Goal: Check status: Check status

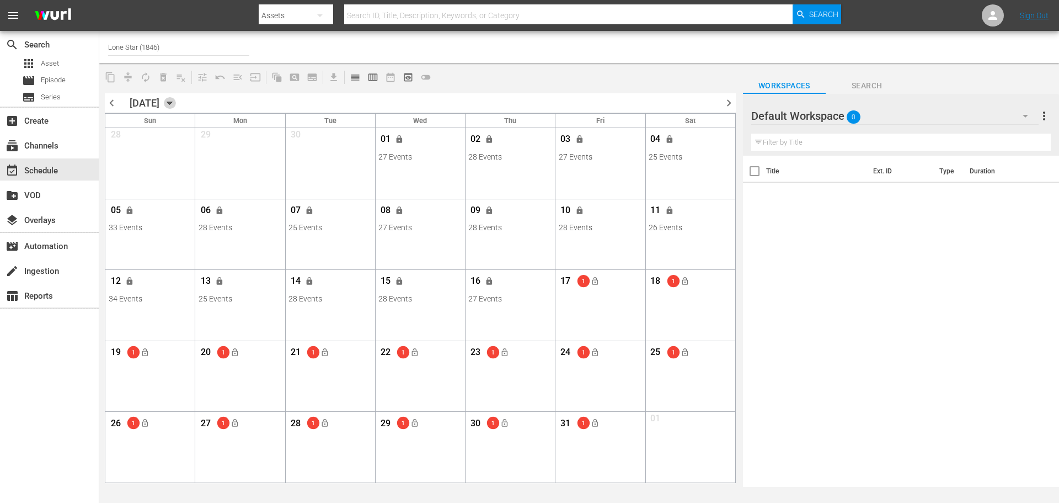
click at [176, 105] on icon "button" at bounding box center [170, 103] width 12 height 12
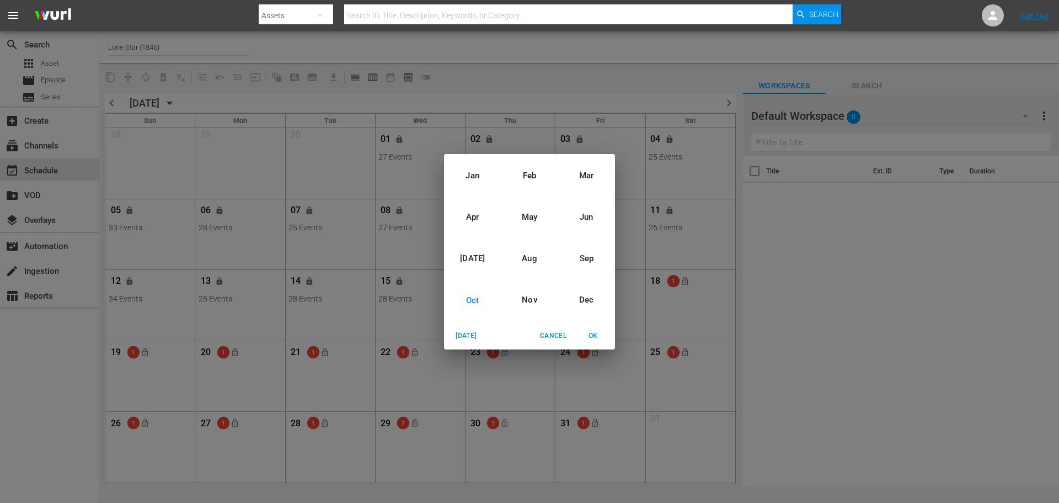
click at [473, 299] on div "Oct" at bounding box center [472, 299] width 57 height 41
click at [531, 238] on div "2025" at bounding box center [529, 238] width 171 height 22
click at [590, 336] on span "OK" at bounding box center [593, 336] width 26 height 12
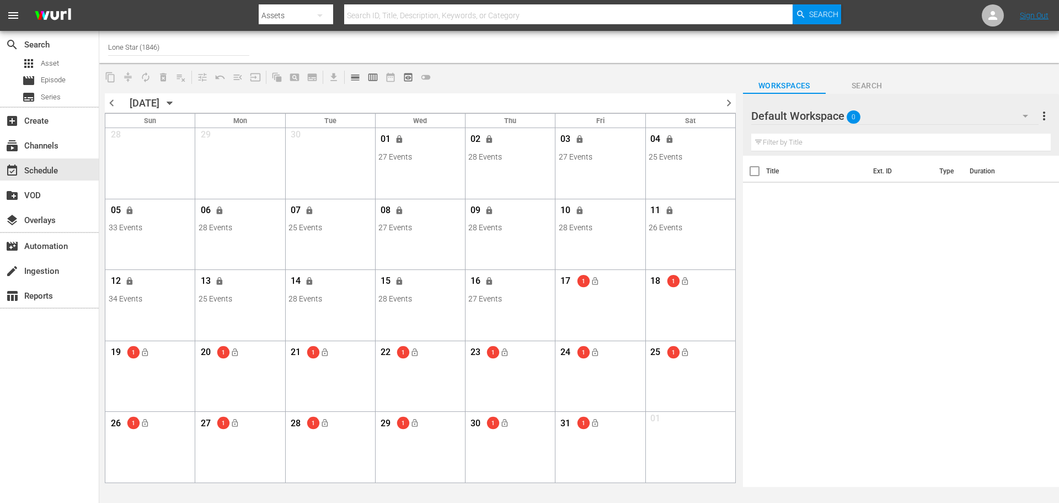
click at [114, 102] on span "chevron_left" at bounding box center [112, 103] width 14 height 14
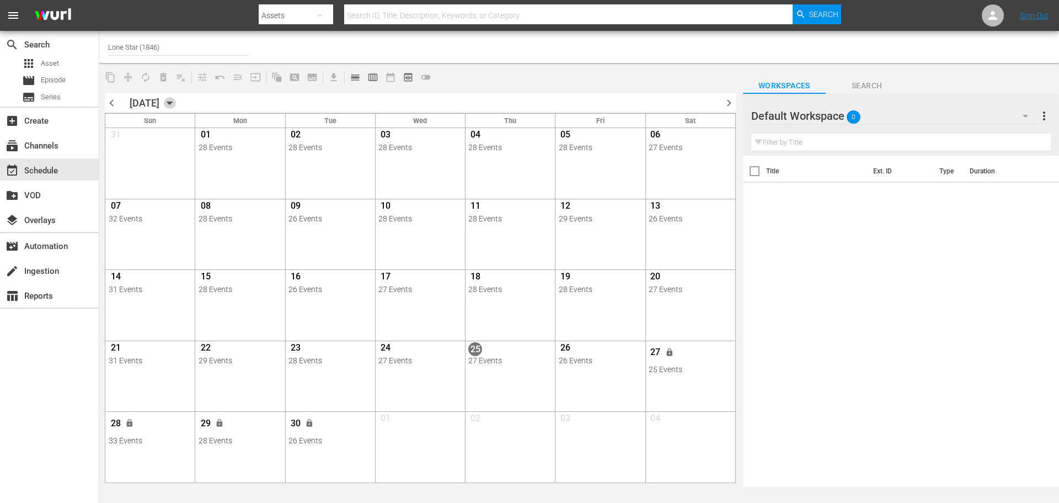
click at [176, 106] on icon "button" at bounding box center [170, 103] width 12 height 12
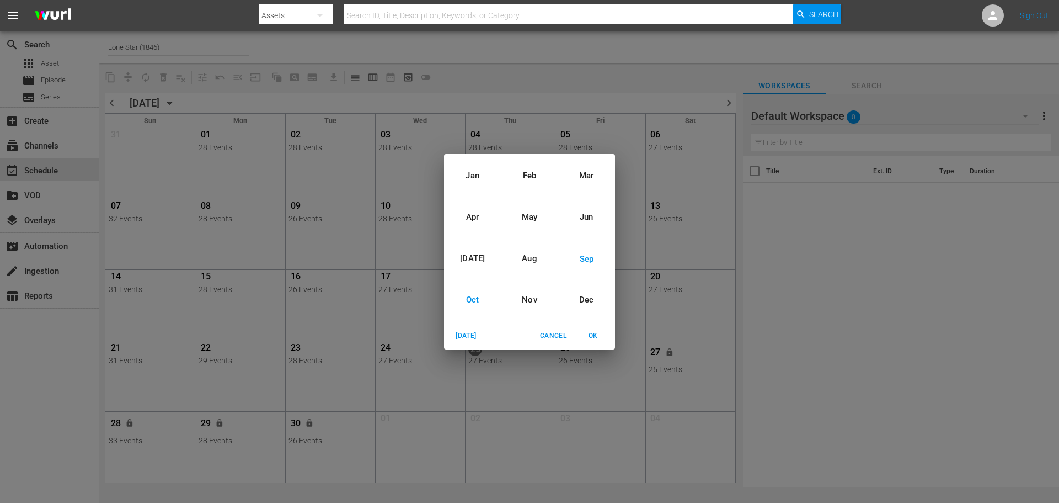
click at [468, 297] on div "Oct" at bounding box center [472, 299] width 57 height 41
click at [535, 239] on div "2025" at bounding box center [529, 238] width 171 height 22
click at [598, 336] on span "OK" at bounding box center [593, 336] width 26 height 12
